Goal: Information Seeking & Learning: Learn about a topic

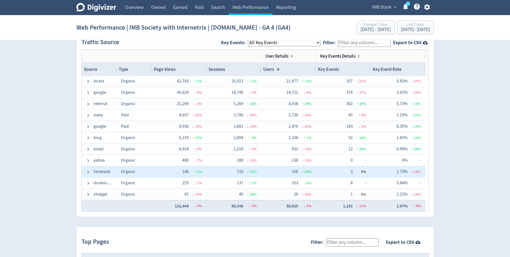
scroll to position [377, 0]
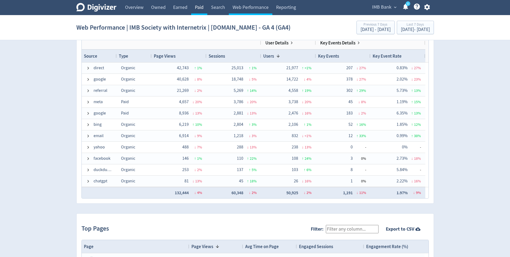
click at [205, 5] on link "Paid" at bounding box center [199, 7] width 16 height 15
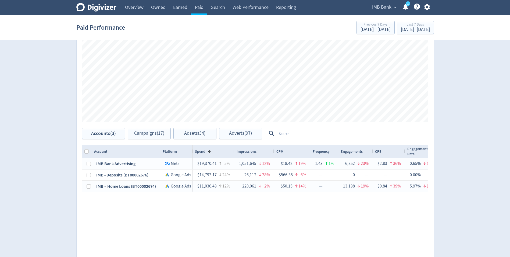
scroll to position [269, 0]
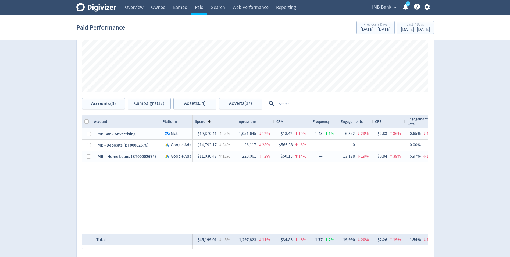
click at [307, 107] on textarea at bounding box center [352, 103] width 151 height 10
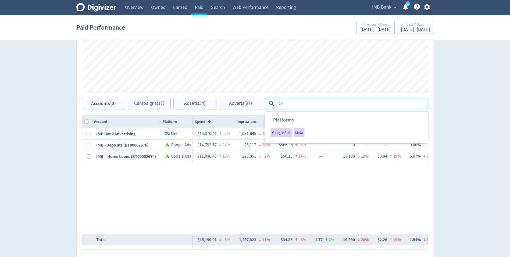
type textarea "kick"
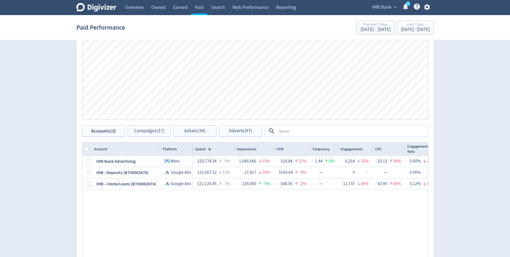
scroll to position [242, 0]
click at [297, 133] on textarea at bounding box center [352, 130] width 151 height 10
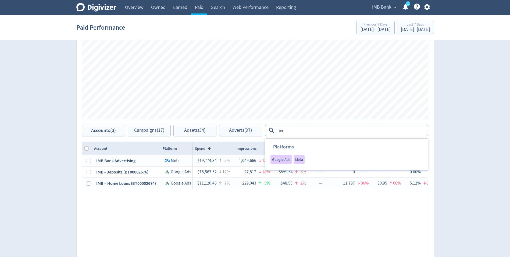
type textarea "term"
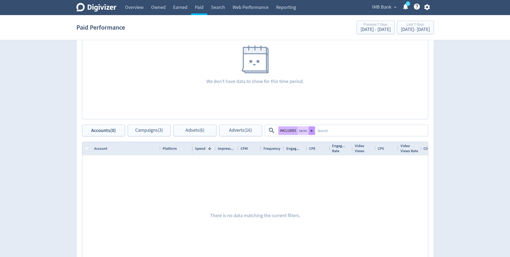
click at [309, 129] on button at bounding box center [312, 130] width 6 height 9
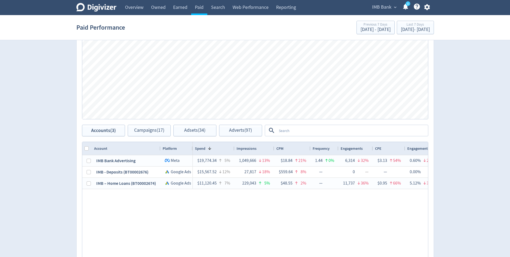
click at [305, 133] on textarea at bounding box center [352, 130] width 151 height 10
click at [297, 133] on textarea at bounding box center [352, 130] width 151 height 10
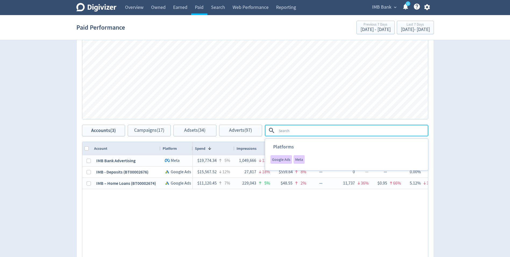
click at [176, 230] on div "IMB Bank Advertising Logo of Meta Platforms -- Graphic created by [PERSON_NAME]…" at bounding box center [255, 207] width 346 height 105
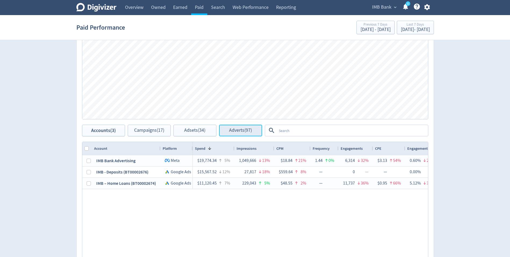
click at [237, 131] on span "Adverts (97)" at bounding box center [240, 130] width 23 height 5
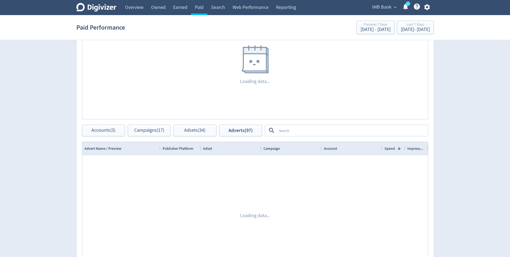
click at [299, 129] on textarea at bounding box center [352, 130] width 151 height 10
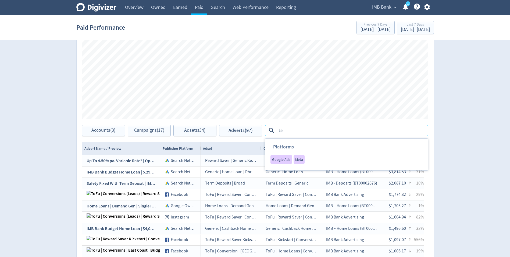
type textarea "kick"
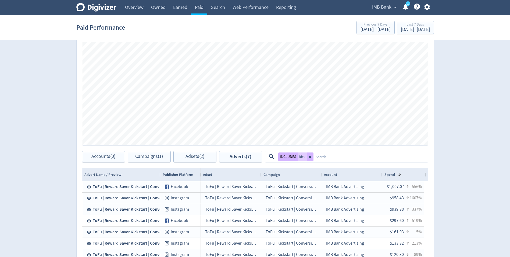
scroll to position [188, 0]
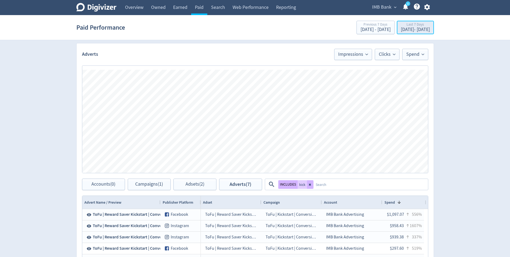
click at [401, 27] on div "Last 7 Days" at bounding box center [415, 25] width 29 height 5
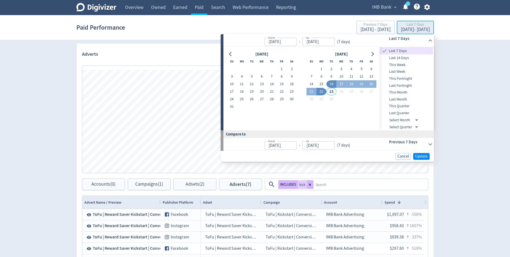
type input "[DATE]"
click at [401, 93] on span "This Month" at bounding box center [406, 92] width 53 height 6
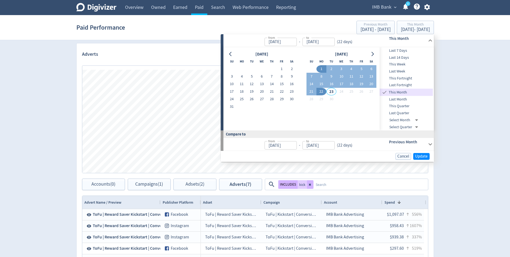
type input "[DATE]"
click at [420, 154] on span "Update" at bounding box center [421, 156] width 13 height 4
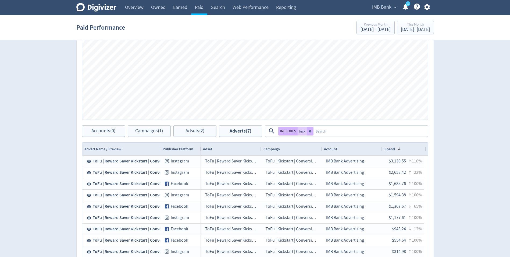
scroll to position [242, 0]
click at [309, 131] on icon at bounding box center [310, 130] width 3 height 3
click at [314, 134] on textarea at bounding box center [371, 130] width 114 height 10
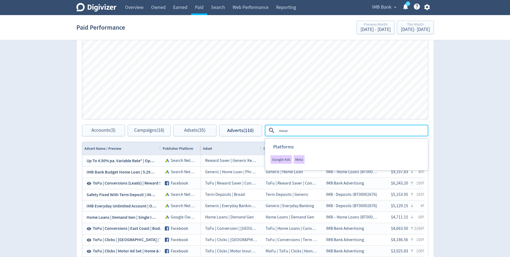
type textarea "reward"
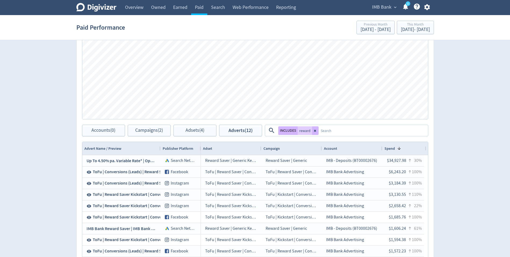
click at [60, 128] on div "Digivizer Logo [PERSON_NAME] Logo Overview Owned Earned Paid Search Web Perform…" at bounding box center [255, 36] width 510 height 557
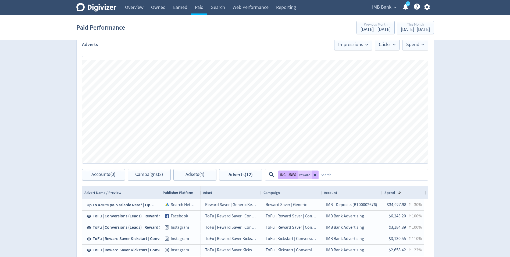
scroll to position [188, 0]
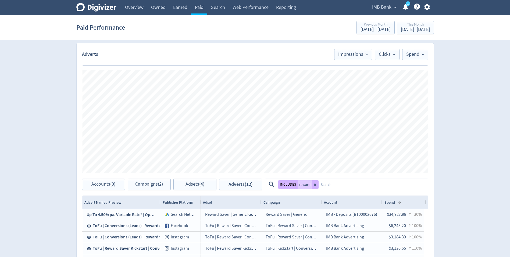
click at [456, 160] on div "Digivizer Logo [PERSON_NAME] Logo Overview Owned Earned Paid Search Web Perform…" at bounding box center [255, 90] width 510 height 557
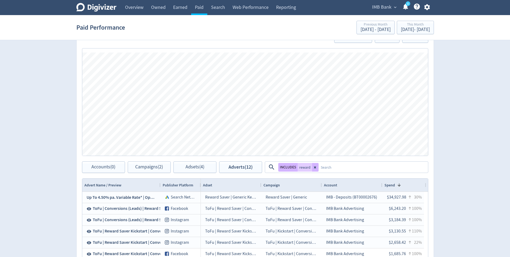
scroll to position [215, 0]
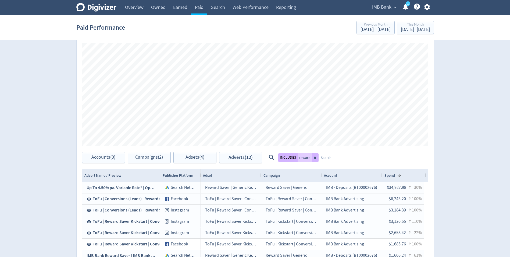
click at [468, 150] on div "Digivizer Logo [PERSON_NAME] Logo Overview Owned Earned Paid Search Web Perform…" at bounding box center [255, 63] width 510 height 557
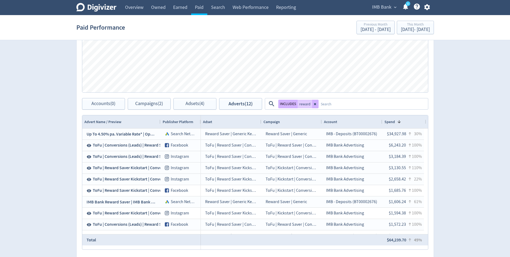
scroll to position [269, 0]
click at [472, 140] on div "Digivizer Logo [PERSON_NAME] Logo Overview Owned Earned Paid Search Web Perform…" at bounding box center [255, 9] width 510 height 557
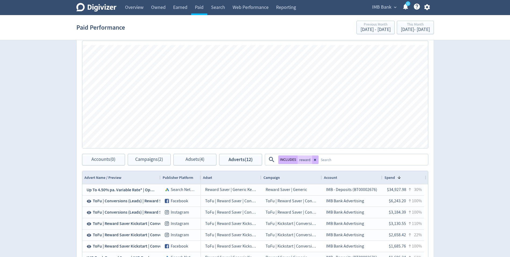
scroll to position [242, 0]
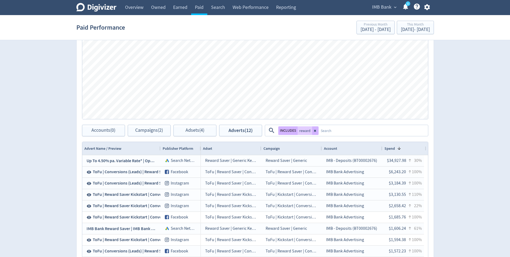
click at [314, 131] on icon at bounding box center [315, 130] width 2 height 2
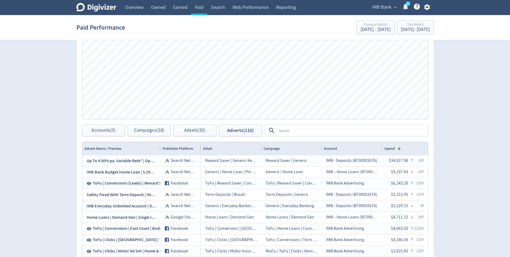
click at [297, 130] on textarea at bounding box center [352, 130] width 151 height 10
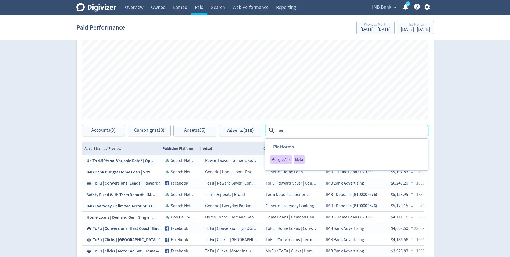
type textarea "term"
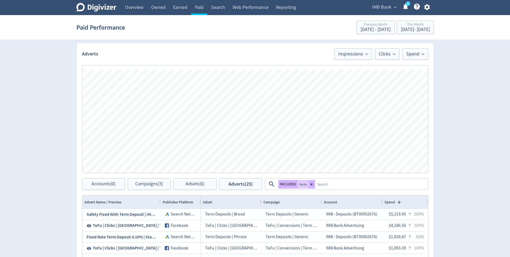
scroll to position [188, 0]
click at [313, 186] on button at bounding box center [312, 184] width 6 height 9
click at [288, 182] on textarea at bounding box center [352, 184] width 151 height 10
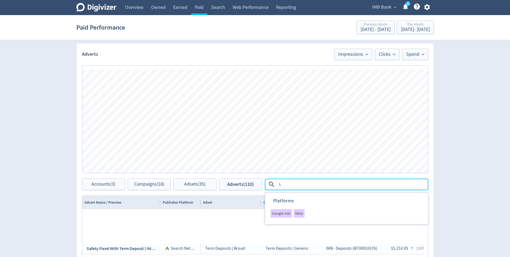
type textarea "50"
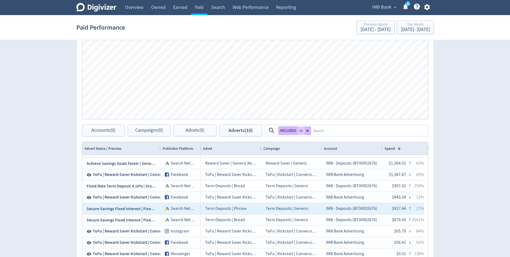
scroll to position [75, 0]
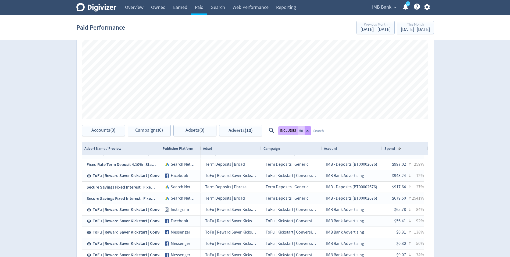
click at [306, 131] on button at bounding box center [308, 130] width 6 height 9
click at [311, 132] on textarea at bounding box center [369, 130] width 117 height 10
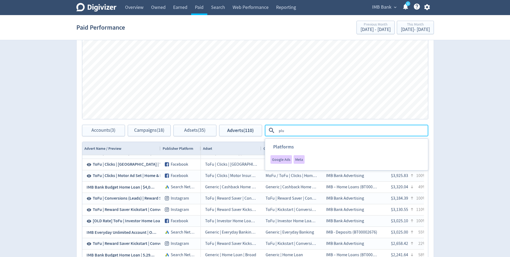
type textarea "plus"
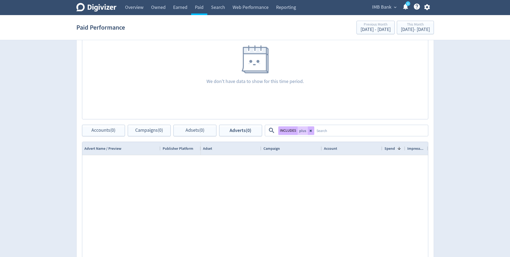
scroll to position [0, 0]
click at [312, 131] on button at bounding box center [311, 130] width 6 height 9
click at [442, 137] on div "Digivizer Logo [PERSON_NAME] Logo Overview Owned Earned Paid Search Web Perform…" at bounding box center [255, 36] width 510 height 557
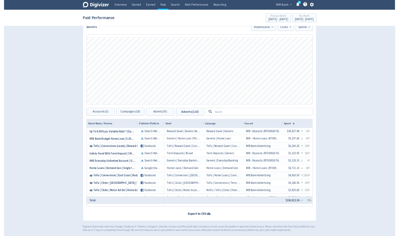
scroll to position [201, 0]
